Goal: Task Accomplishment & Management: Complete application form

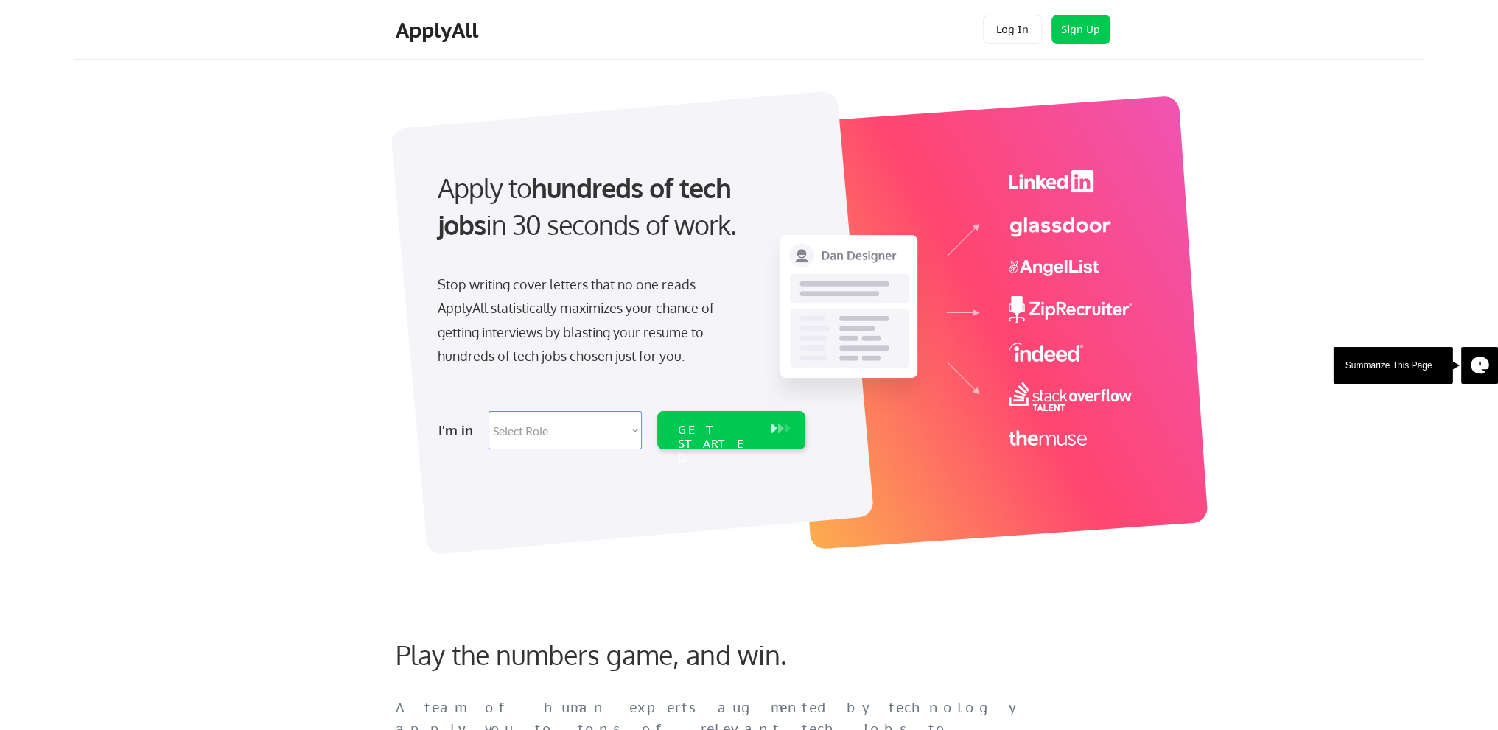
click at [578, 441] on select "Select Role Software Engineering Product Management Customer Success Sales UI/U…" at bounding box center [565, 430] width 153 height 38
select select ""engineering""
click at [489, 411] on select "Select Role Software Engineering Product Management Customer Success Sales UI/U…" at bounding box center [565, 430] width 153 height 38
select select ""engineering""
click at [711, 433] on div "GET STARTED" at bounding box center [717, 444] width 79 height 43
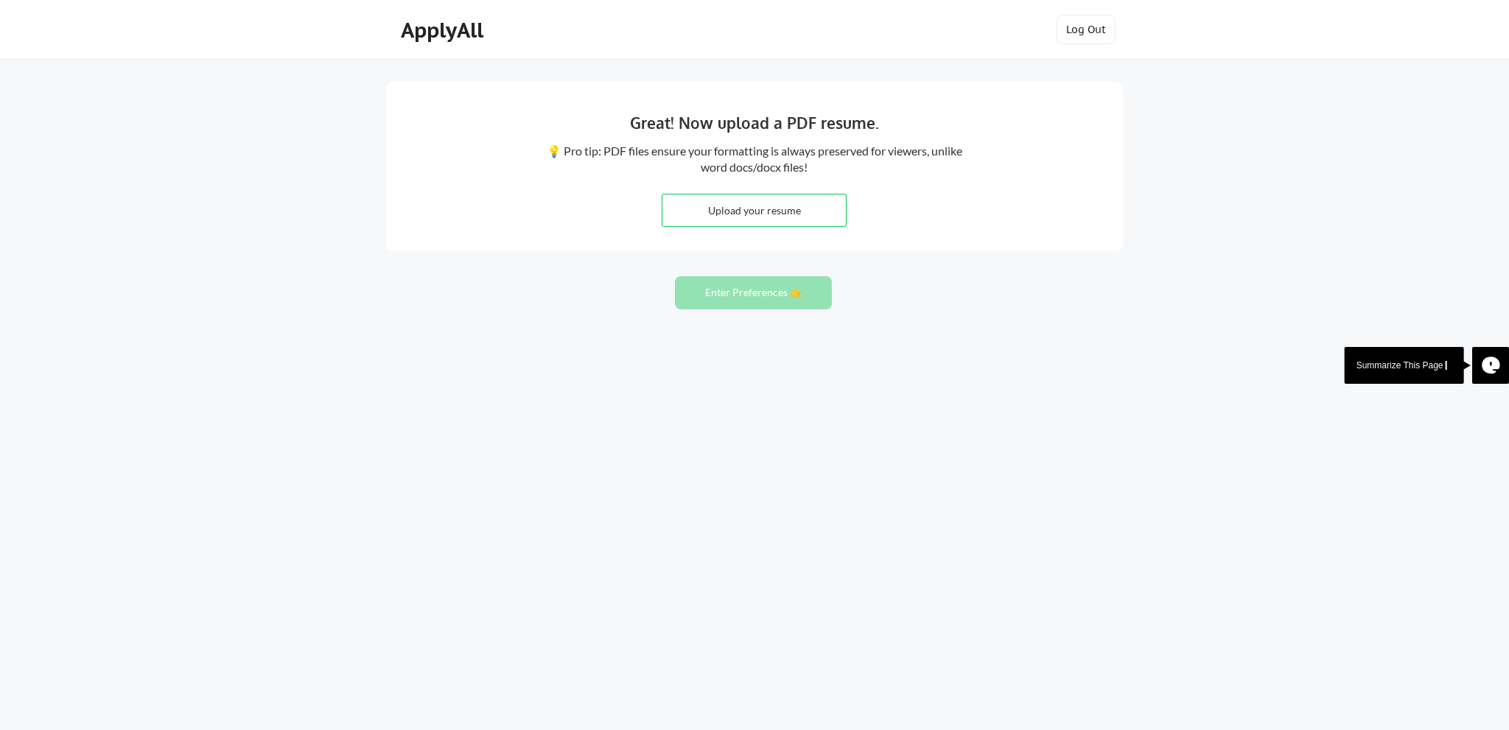
click at [755, 153] on div "💡 Pro tip: PDF files ensure your formatting is always preserved for viewers, un…" at bounding box center [754, 159] width 419 height 33
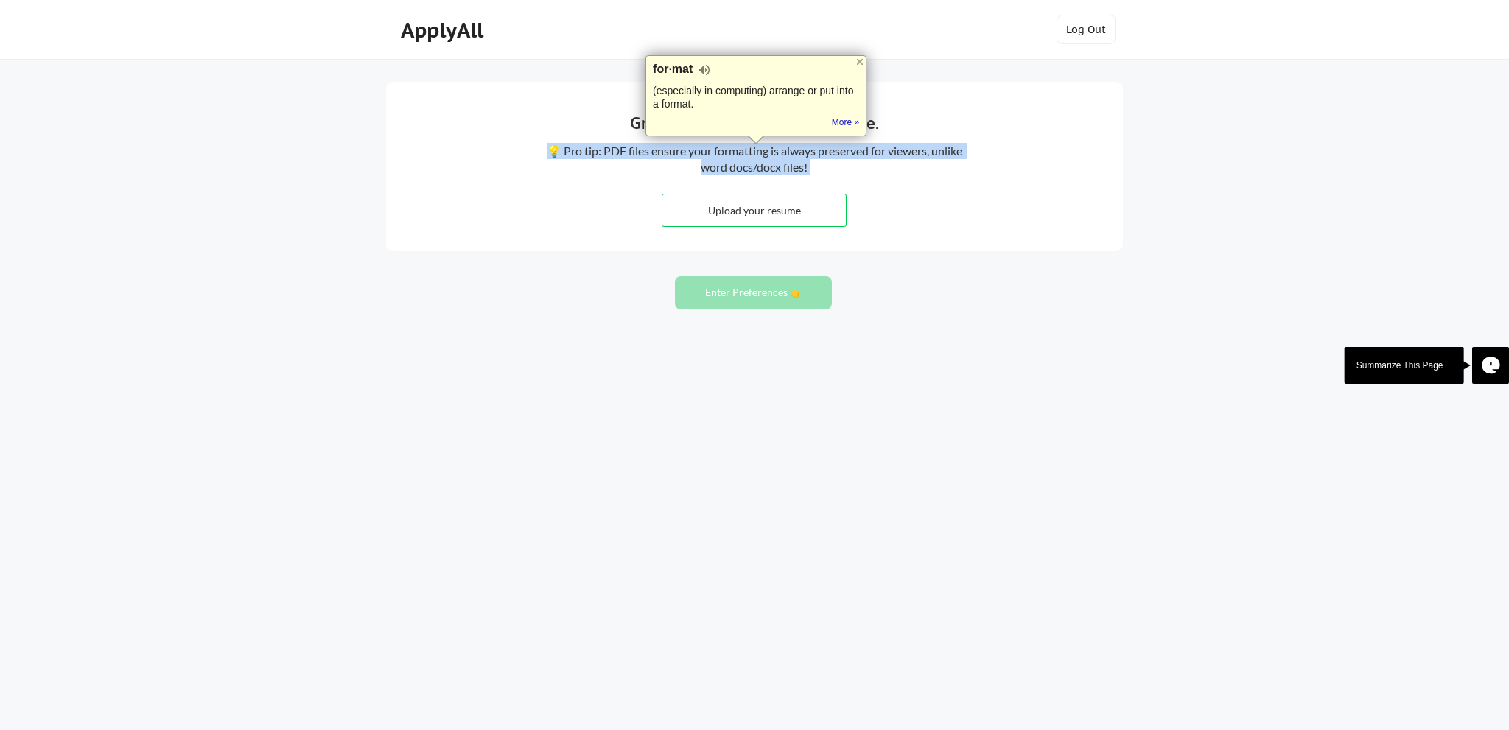
click at [755, 153] on div "💡 Pro tip: PDF files ensure your formatting is always preserved for viewers, un…" at bounding box center [754, 159] width 419 height 33
